Goal: Transaction & Acquisition: Purchase product/service

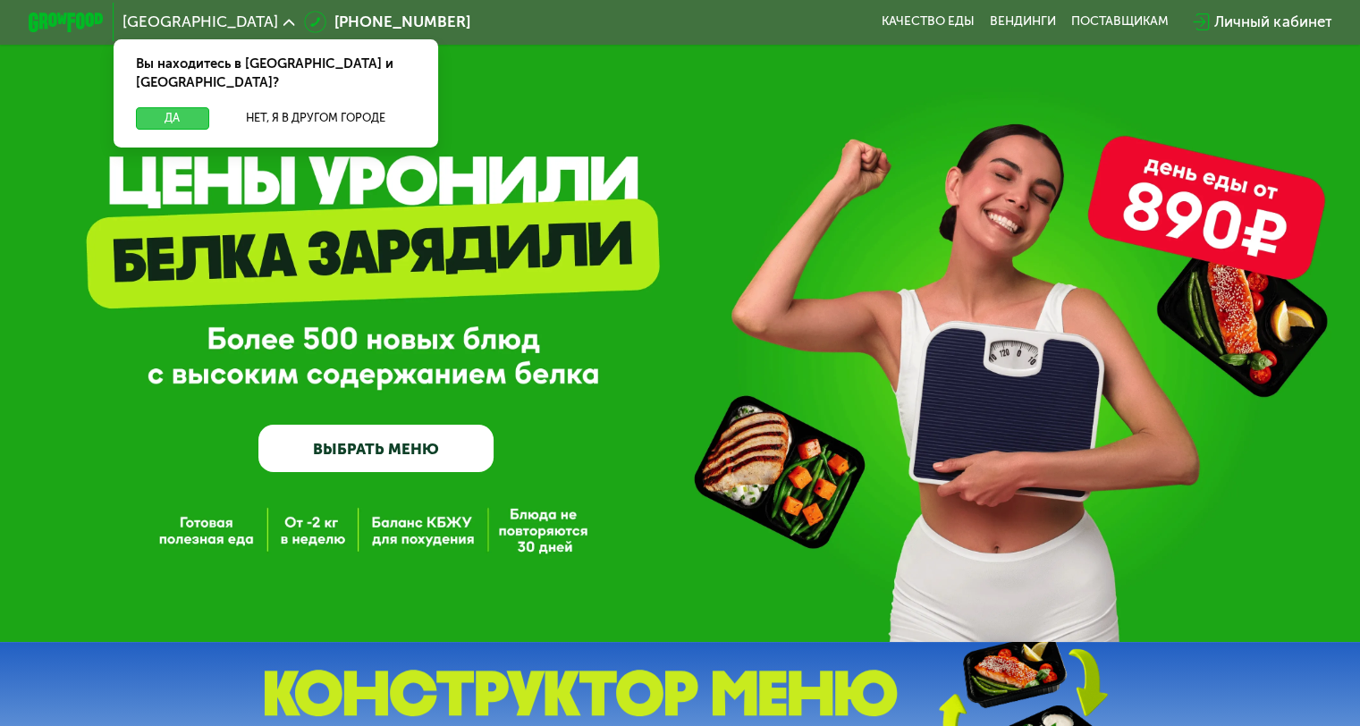
click at [154, 107] on button "Да" at bounding box center [172, 118] width 72 height 22
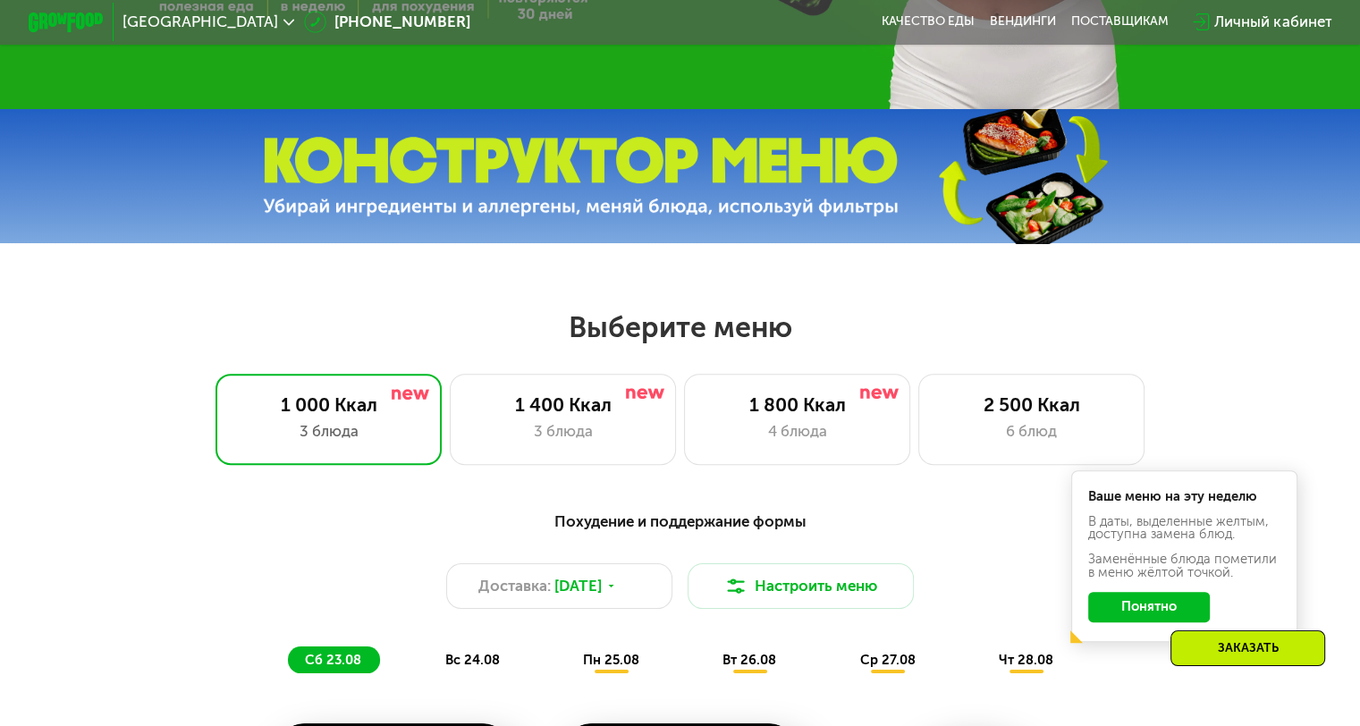
scroll to position [626, 0]
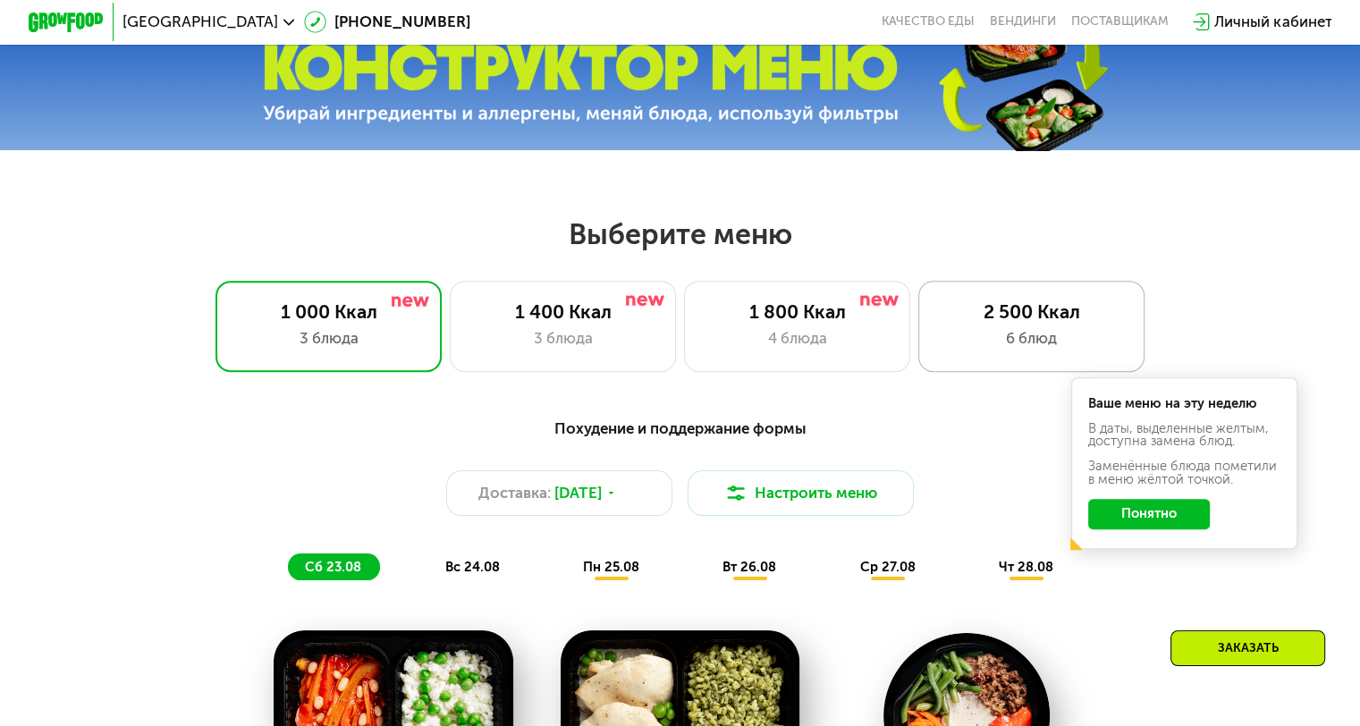
click at [1034, 342] on div "6 блюд" at bounding box center [1031, 338] width 187 height 22
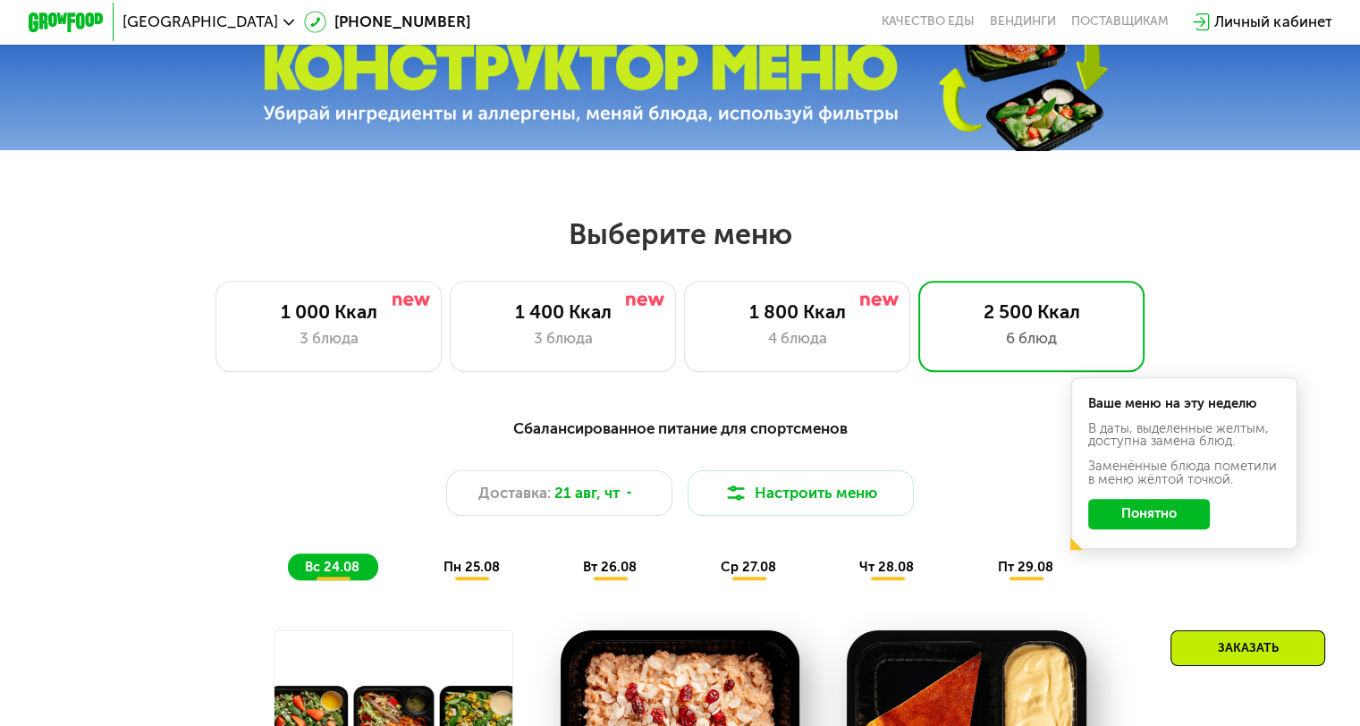
click at [1143, 519] on button "Понятно" at bounding box center [1149, 514] width 122 height 30
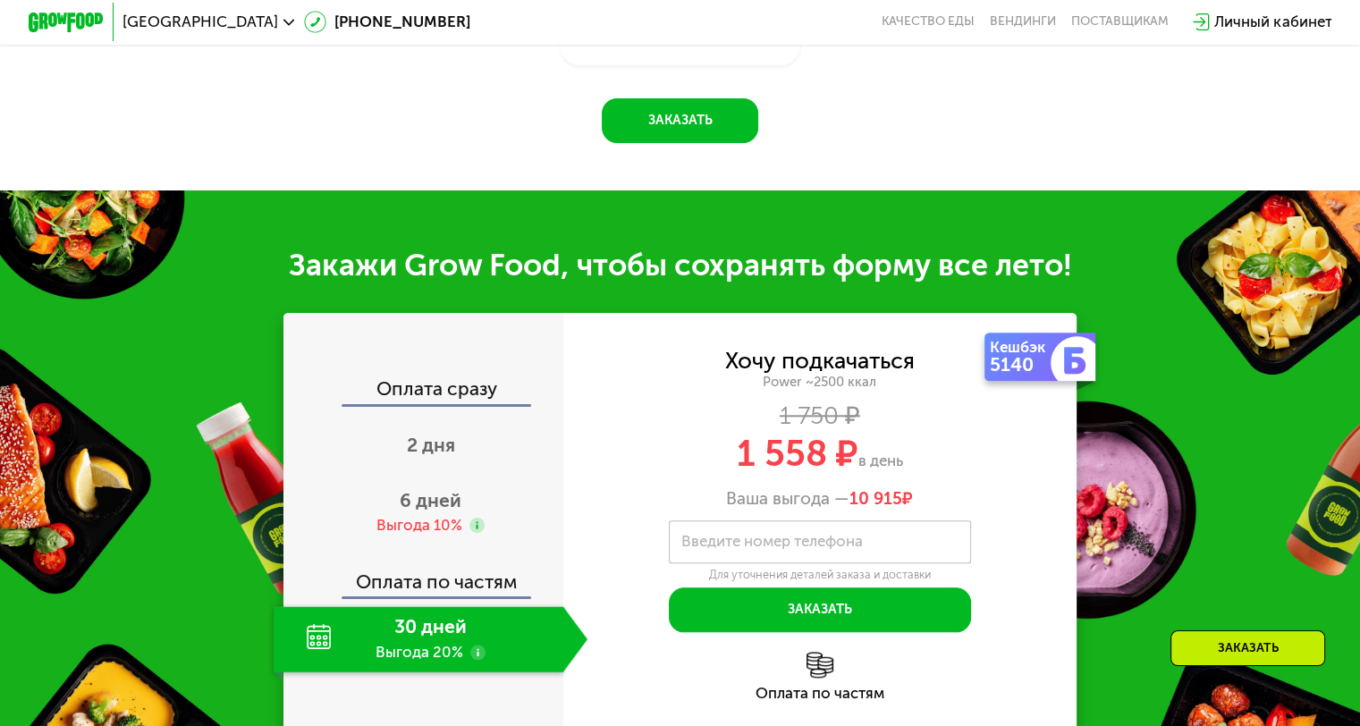
scroll to position [1878, 0]
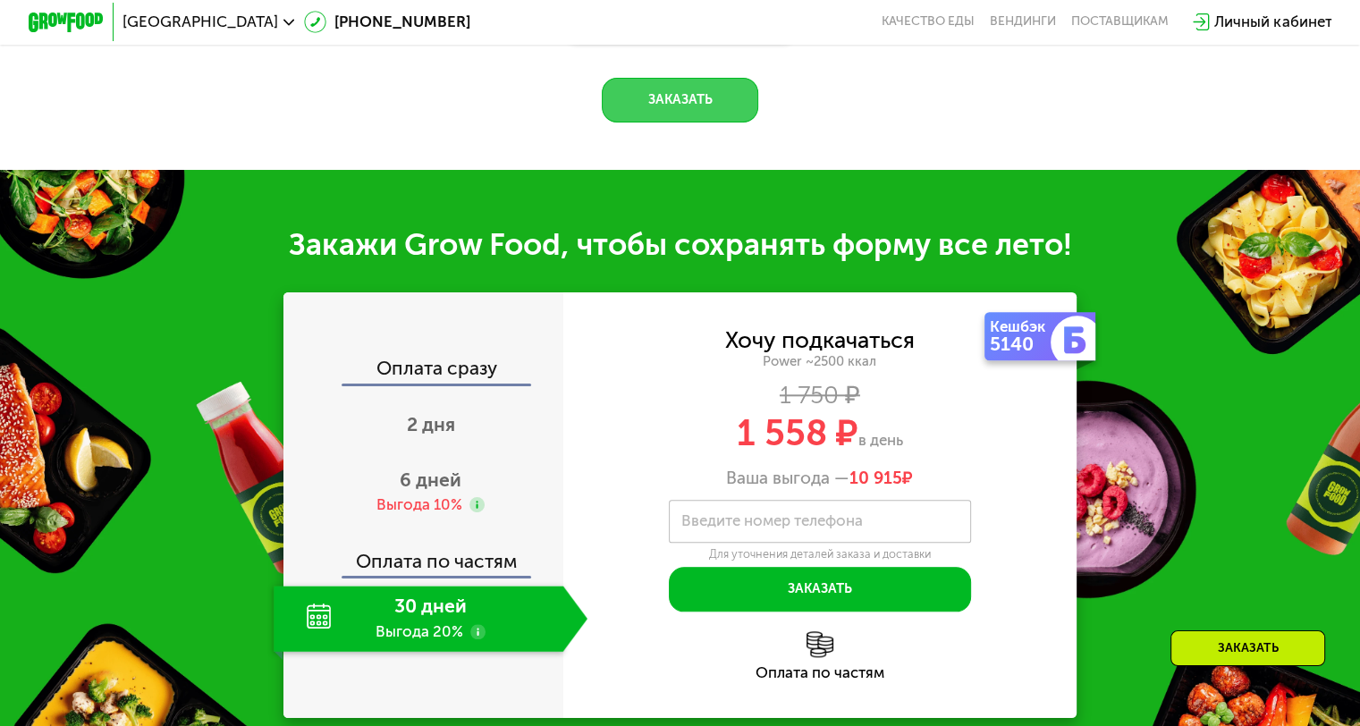
click at [689, 123] on button "Заказать" at bounding box center [680, 101] width 156 height 46
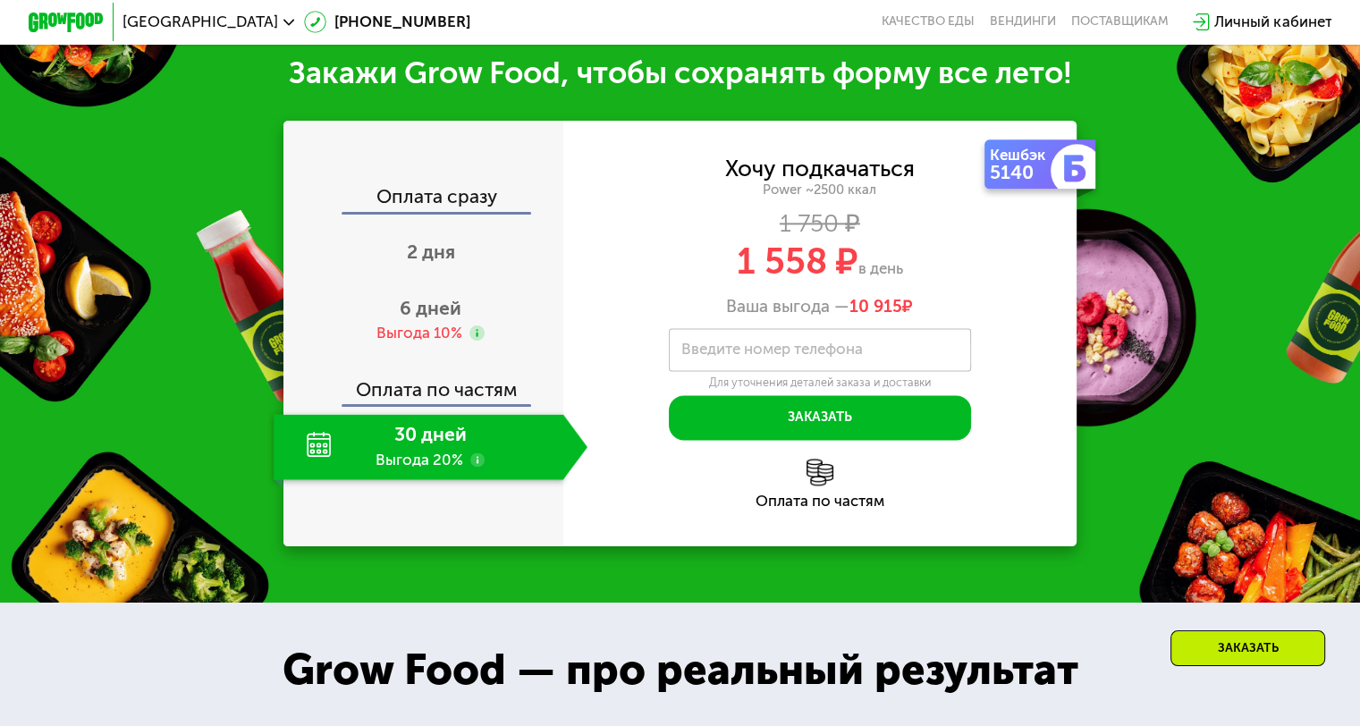
scroll to position [2317, 0]
click at [447, 458] on div "30 дней Выгода 20%" at bounding box center [418, 447] width 289 height 66
click at [787, 680] on div "Grow Food — про реальный результат" at bounding box center [679, 669] width 857 height 64
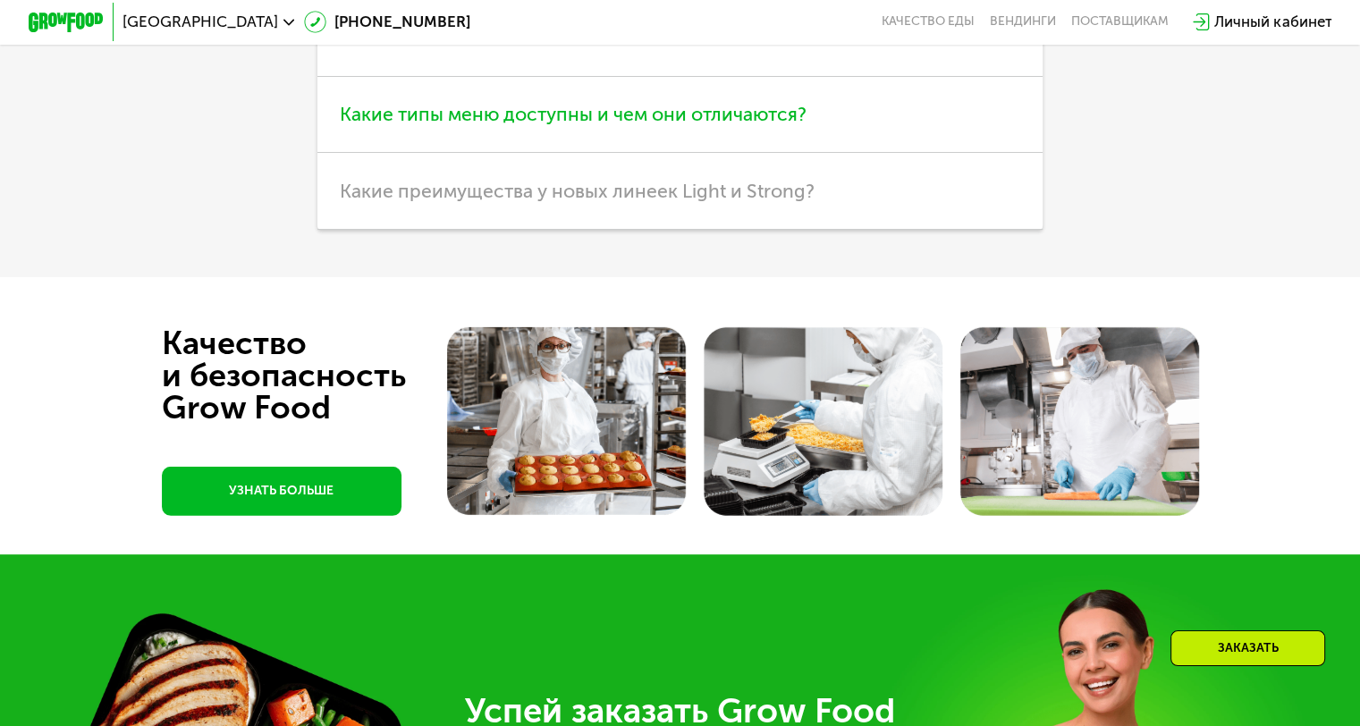
scroll to position [5626, 0]
